Goal: Information Seeking & Learning: Ask a question

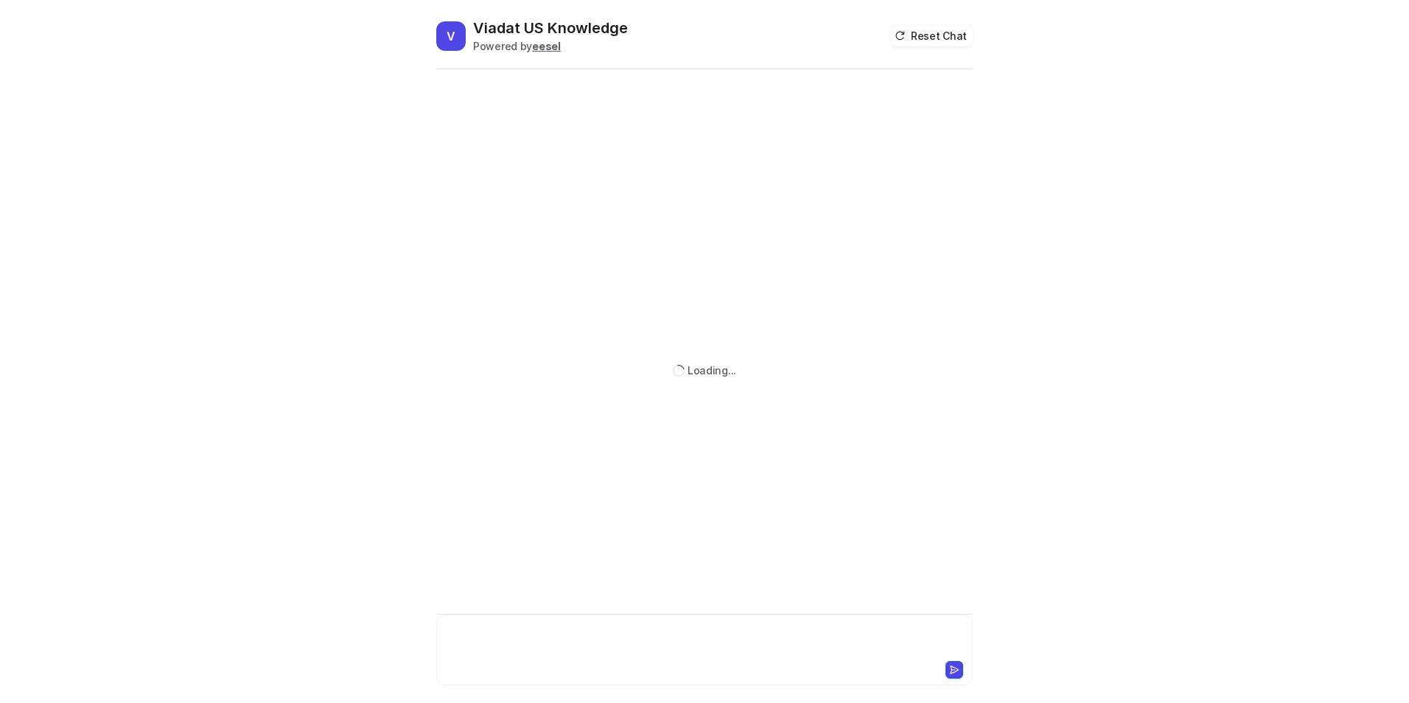
click at [489, 631] on div at bounding box center [704, 641] width 529 height 34
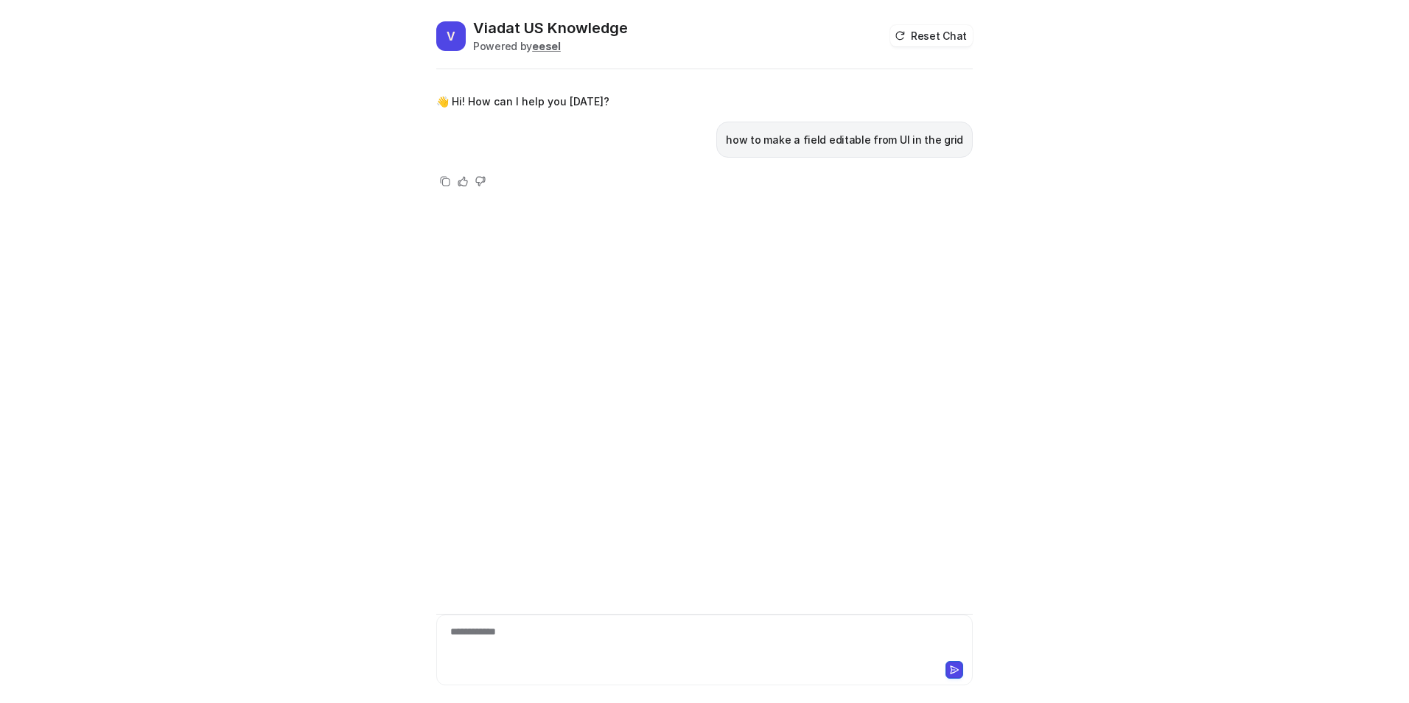
click at [731, 208] on div "**********" at bounding box center [704, 387] width 536 height 631
click at [800, 125] on div "how to make a field editable from UI in the grid" at bounding box center [844, 140] width 256 height 36
click at [804, 146] on p "how to make a field editable from UI in the grid" at bounding box center [844, 140] width 237 height 18
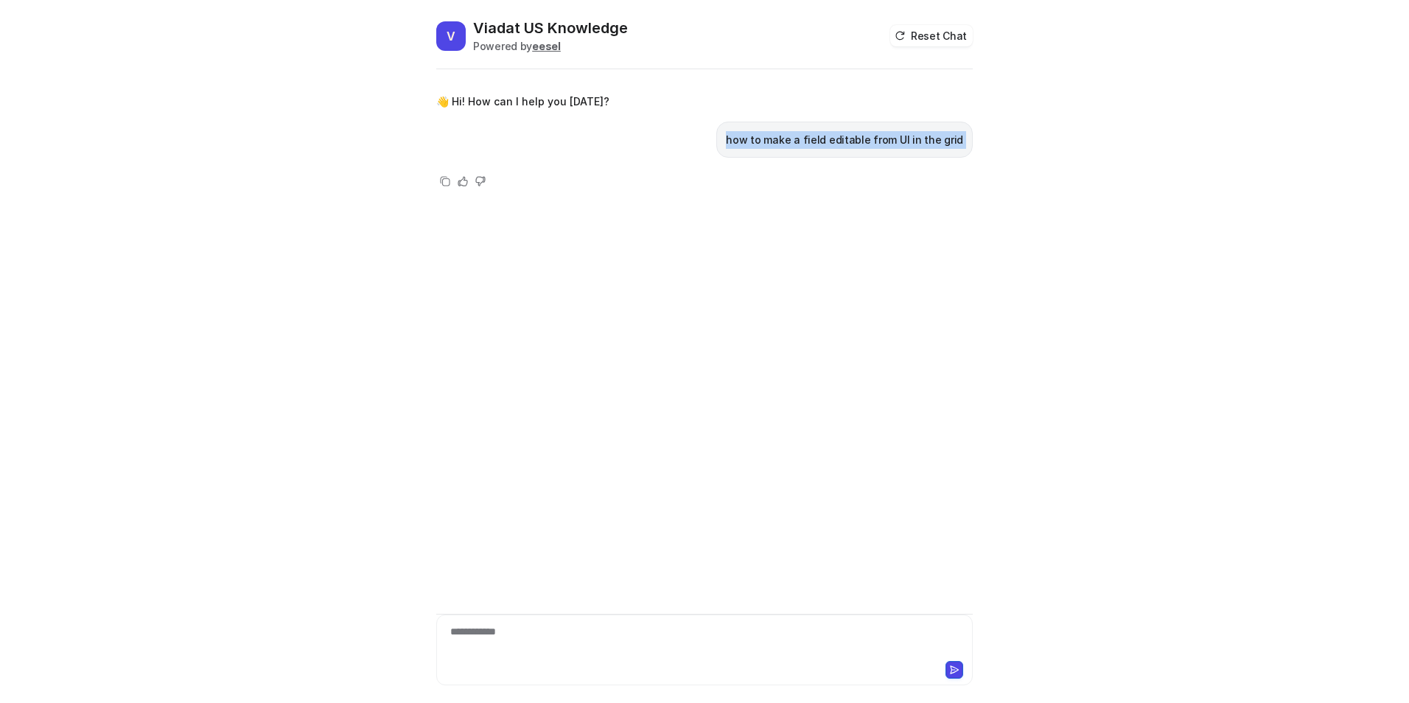
copy div "how to make a field editable from UI in the grid Copy Helpful Not helpful"
click at [589, 636] on div at bounding box center [704, 641] width 529 height 34
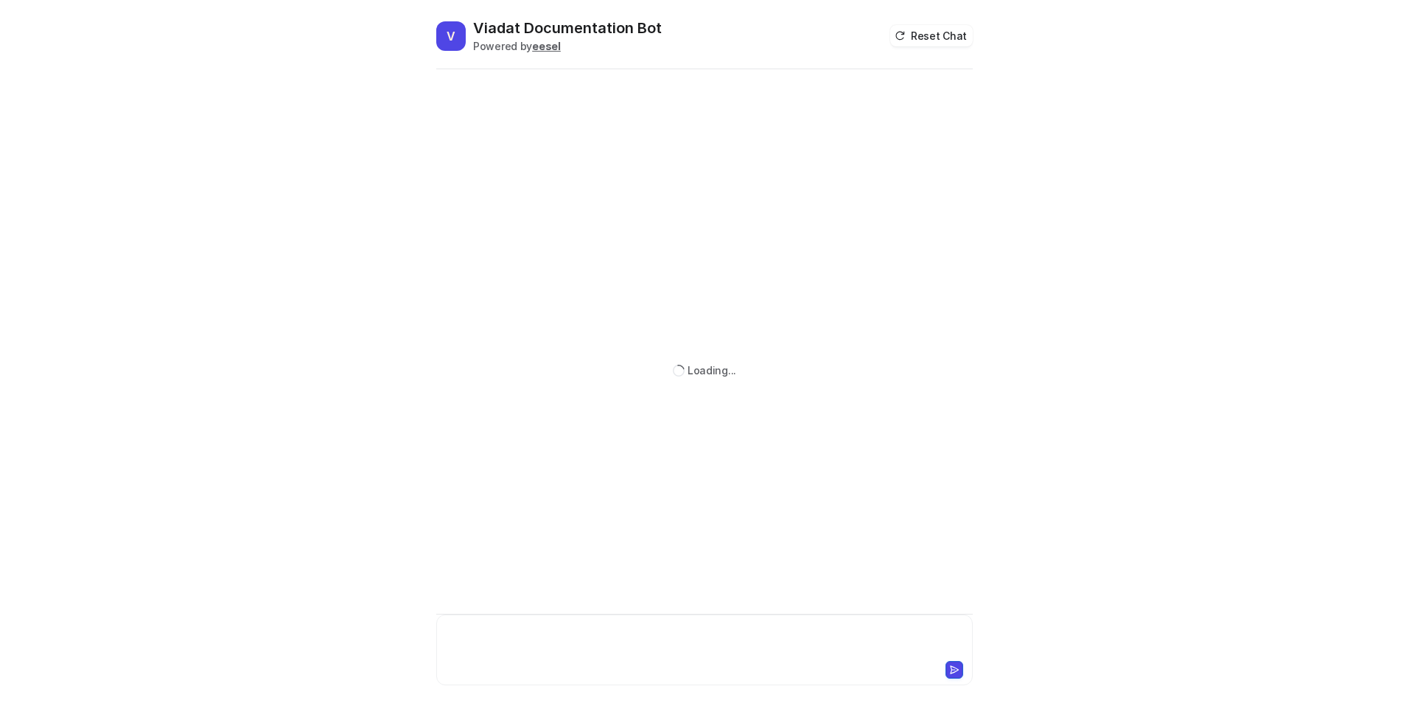
click at [598, 637] on div at bounding box center [704, 641] width 529 height 34
paste div
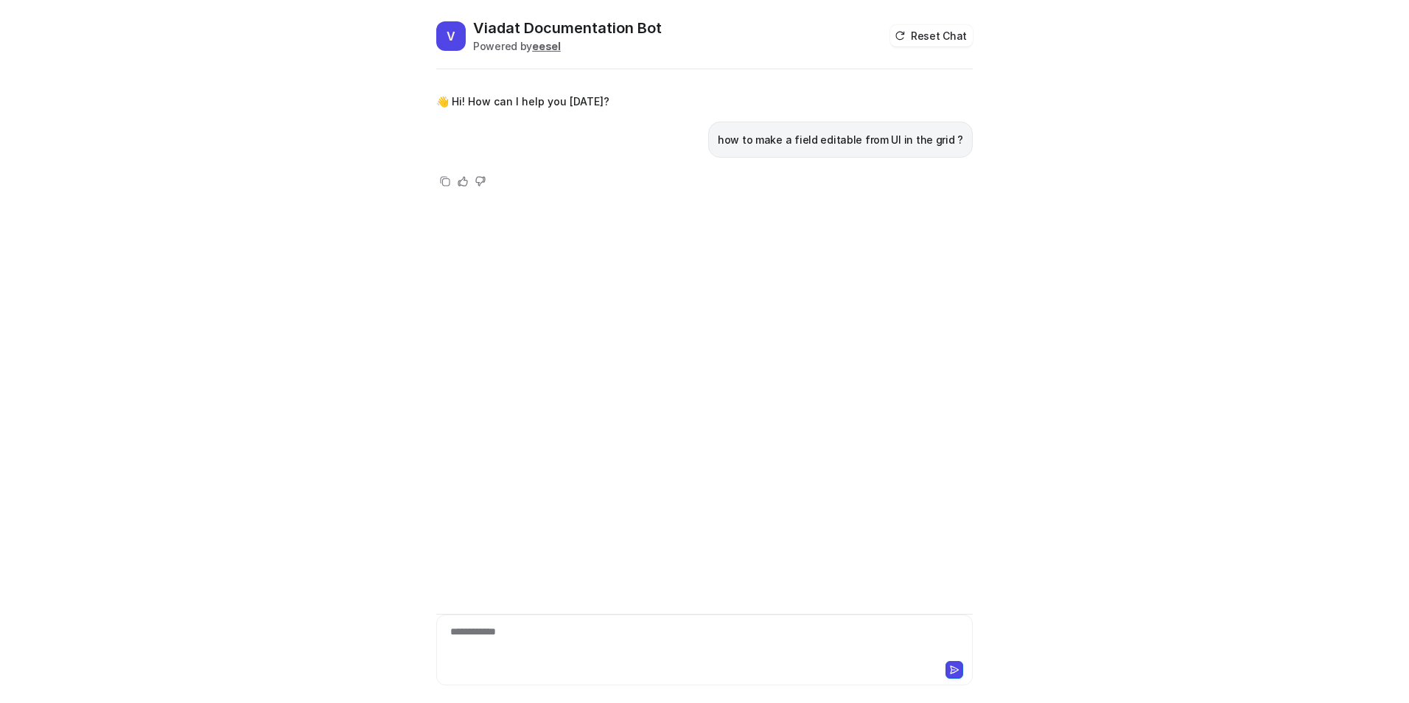
click at [609, 620] on div "**********" at bounding box center [704, 649] width 536 height 71
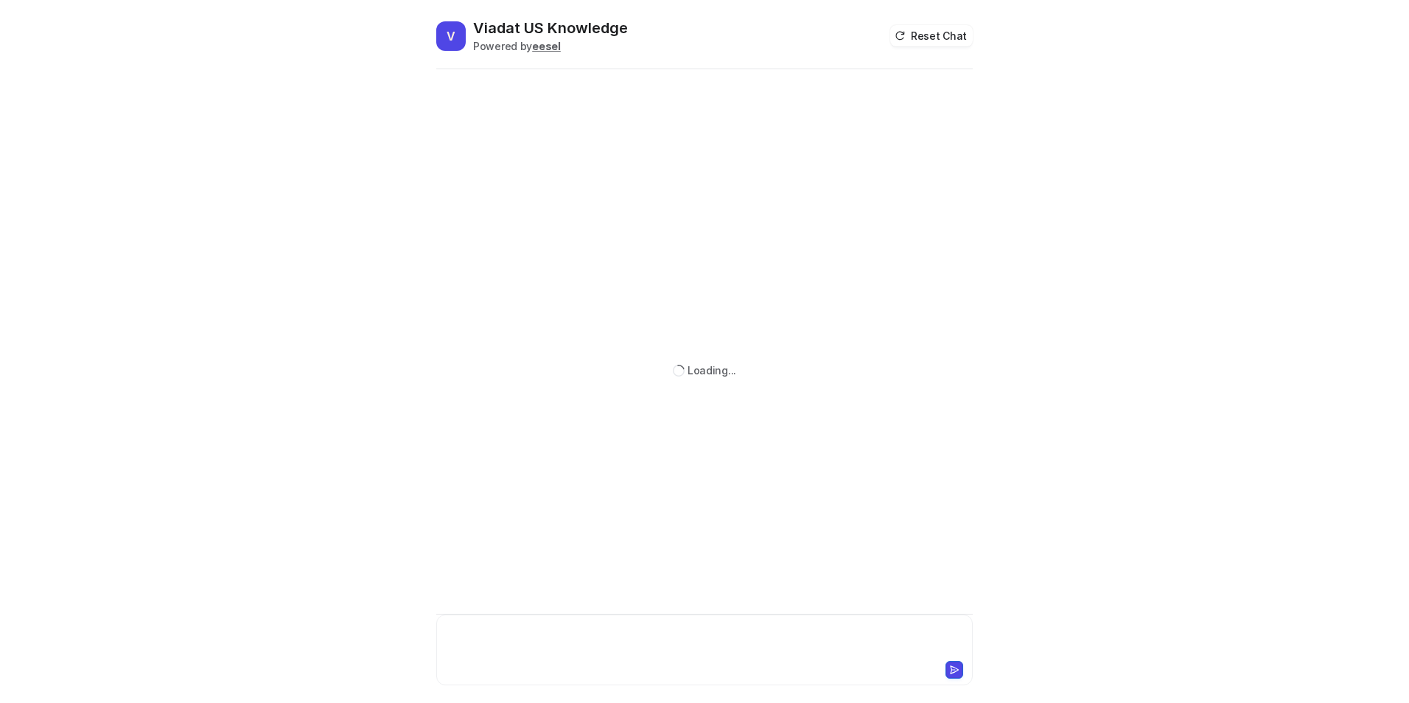
click at [613, 626] on div at bounding box center [704, 641] width 529 height 34
paste div
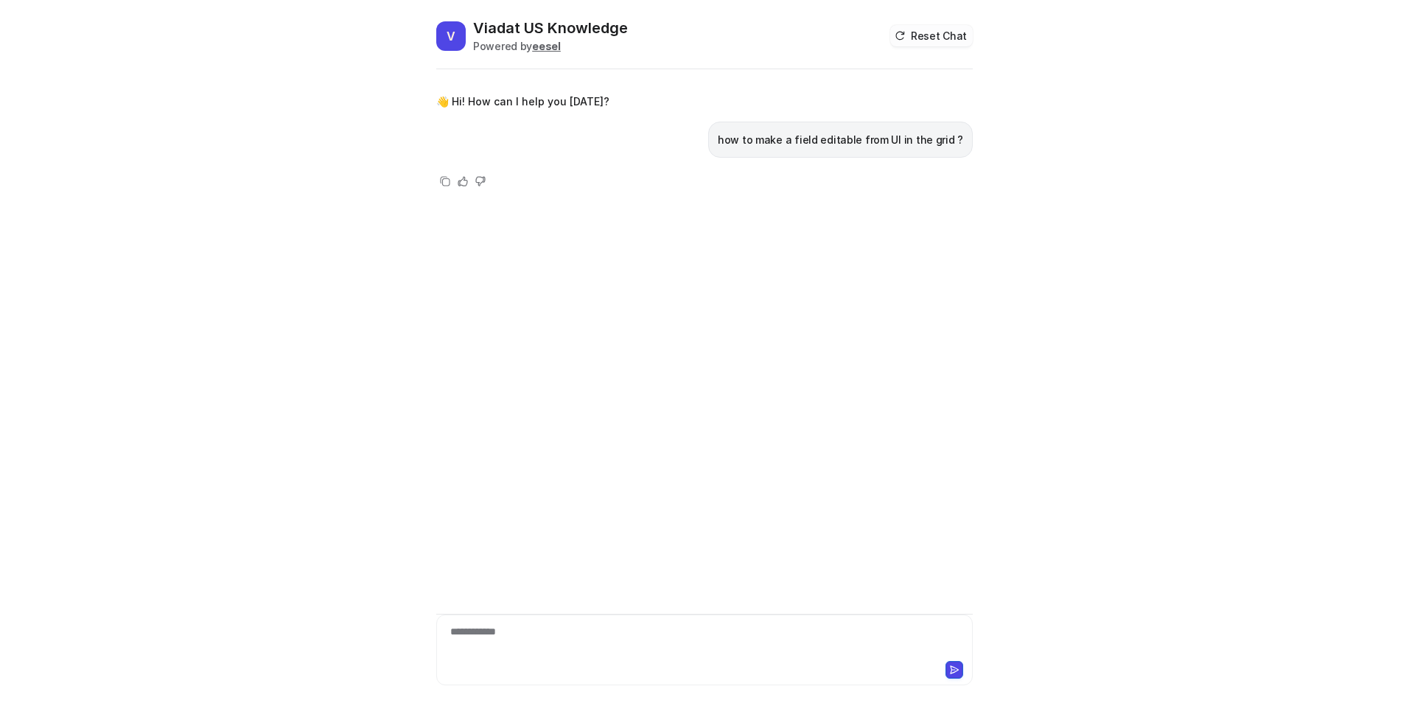
click at [925, 37] on button "Reset Chat" at bounding box center [931, 35] width 83 height 21
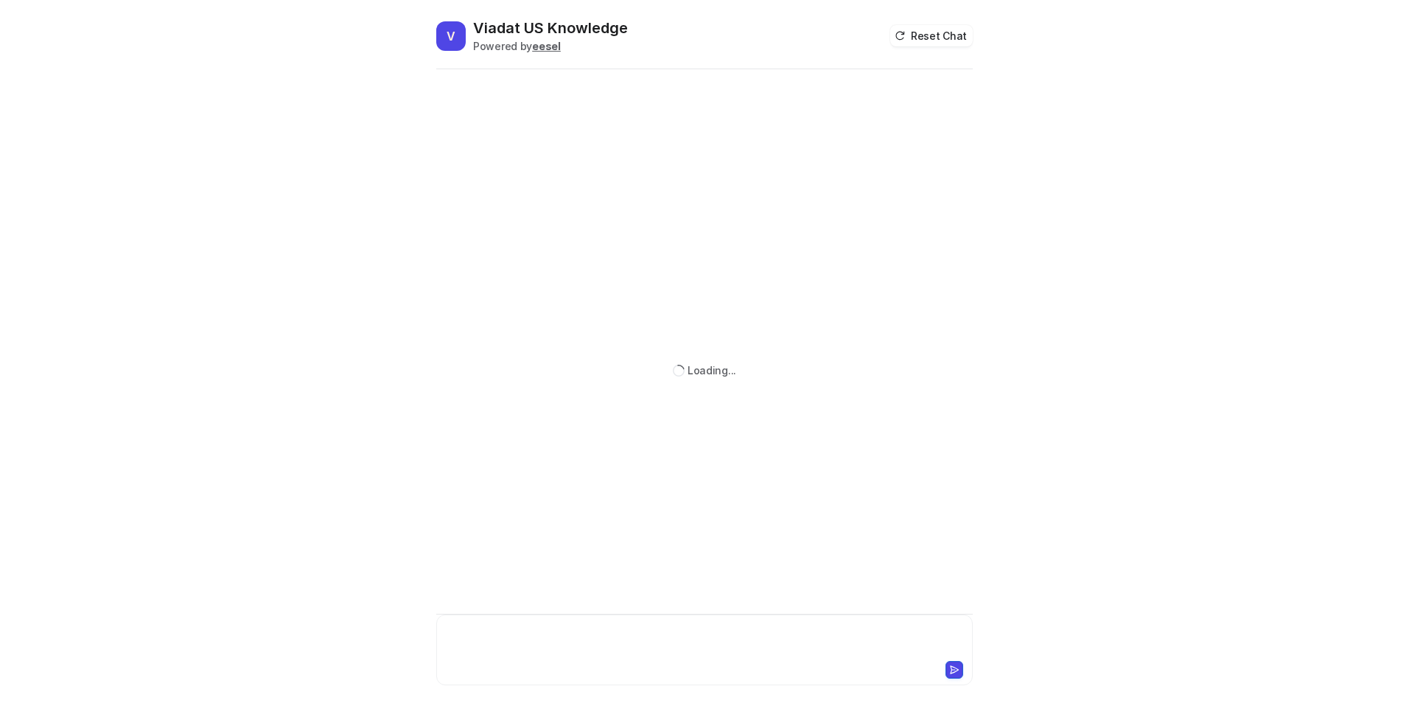
click at [689, 639] on div at bounding box center [704, 641] width 529 height 34
click at [505, 630] on div "**********" at bounding box center [704, 641] width 529 height 34
click at [466, 637] on div at bounding box center [704, 641] width 529 height 34
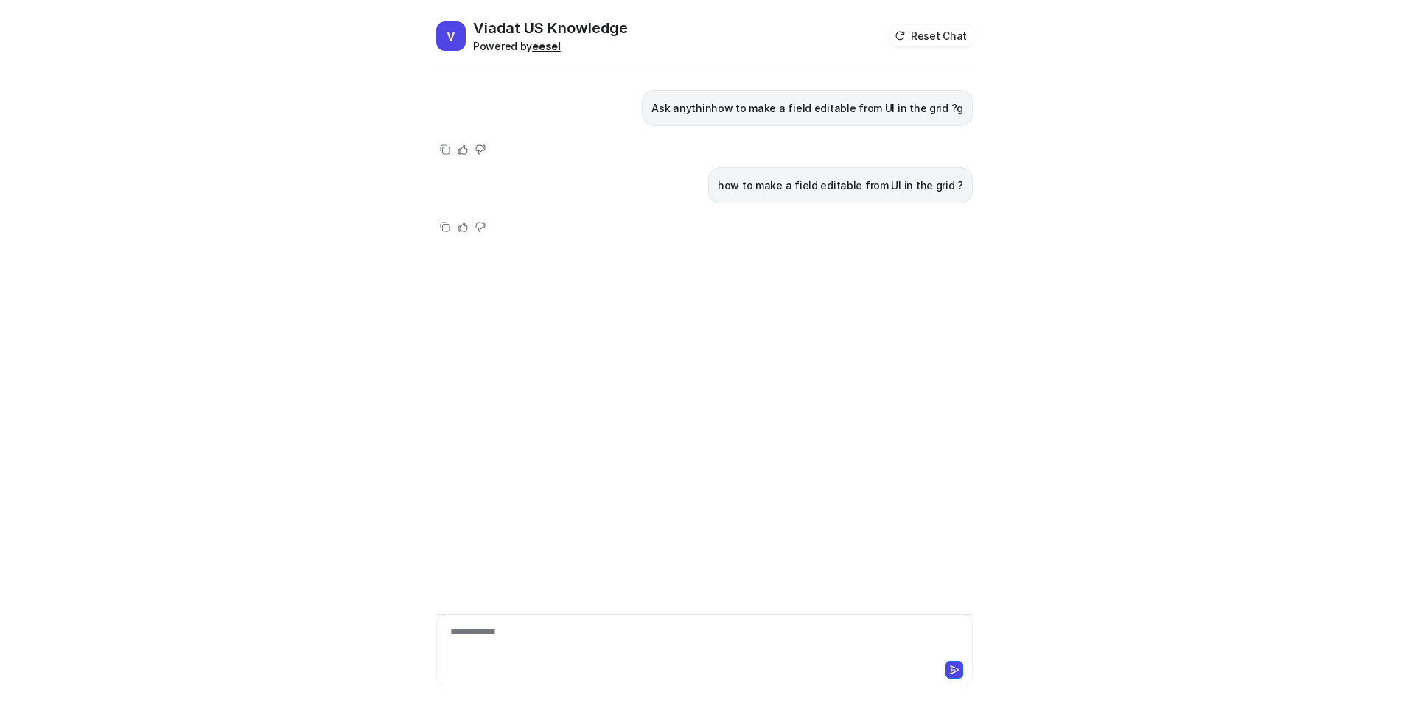
click at [544, 46] on b "eesel" at bounding box center [546, 46] width 29 height 13
click at [460, 35] on span "V" at bounding box center [450, 35] width 29 height 29
click at [516, 29] on h2 "Viadat US Knowledge" at bounding box center [550, 28] width 155 height 21
